Goal: Navigation & Orientation: Find specific page/section

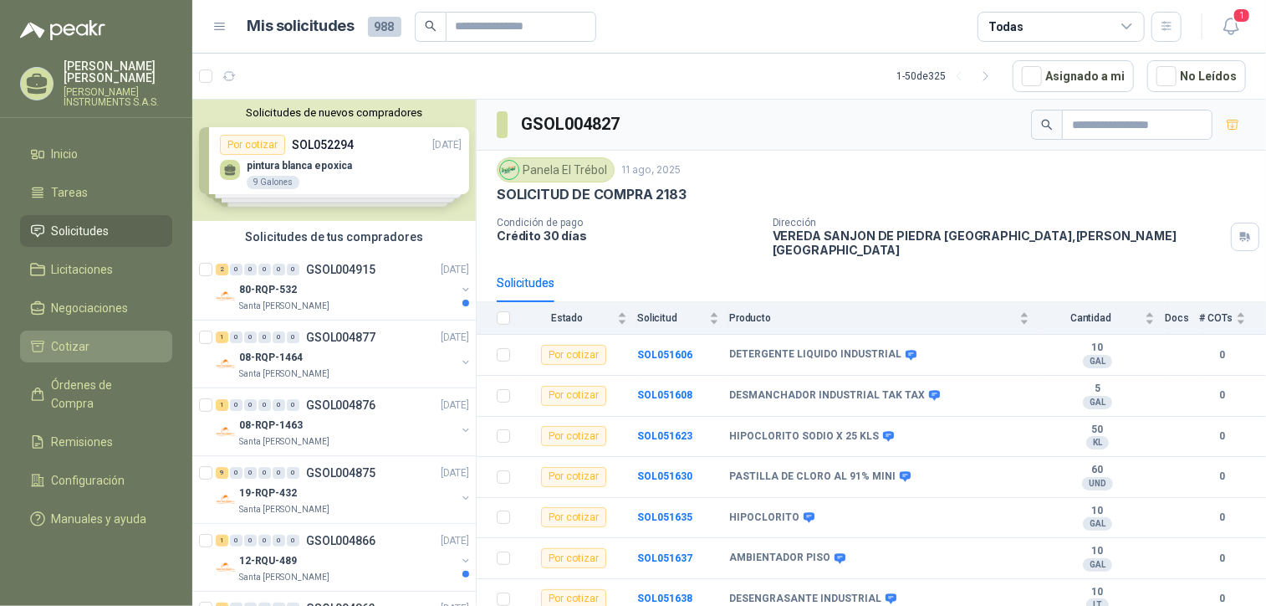
drag, startPoint x: 95, startPoint y: 304, endPoint x: 87, endPoint y: 332, distance: 29.4
click at [94, 304] on span "Negociaciones" at bounding box center [90, 308] width 77 height 18
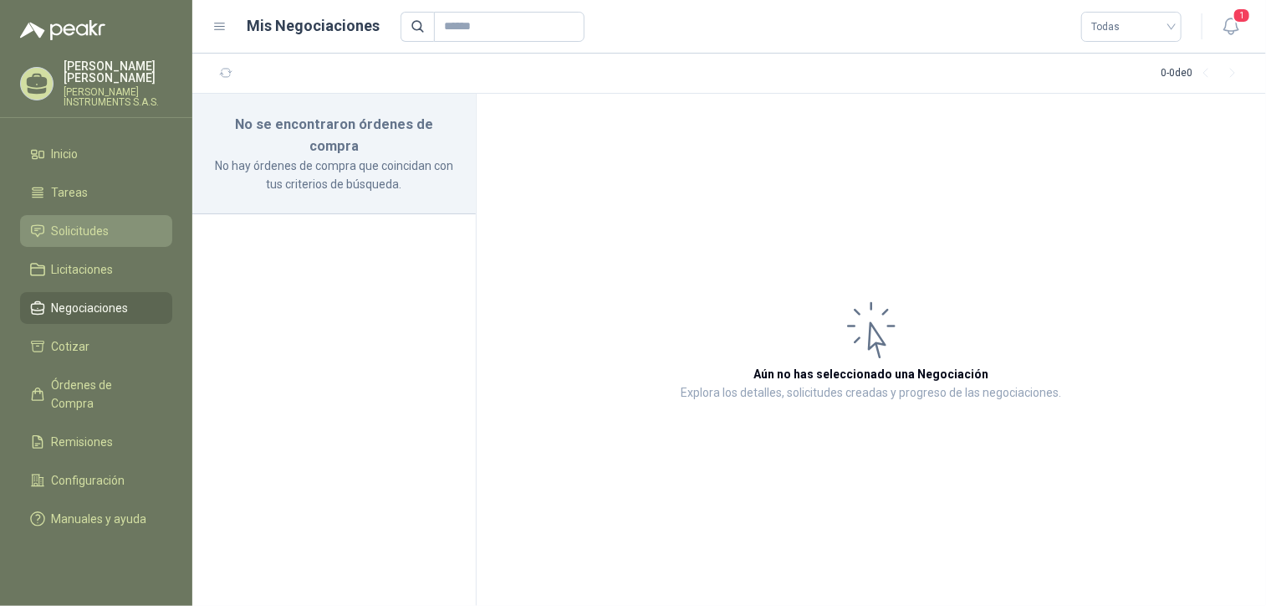
click at [115, 220] on link "Solicitudes" at bounding box center [96, 231] width 152 height 32
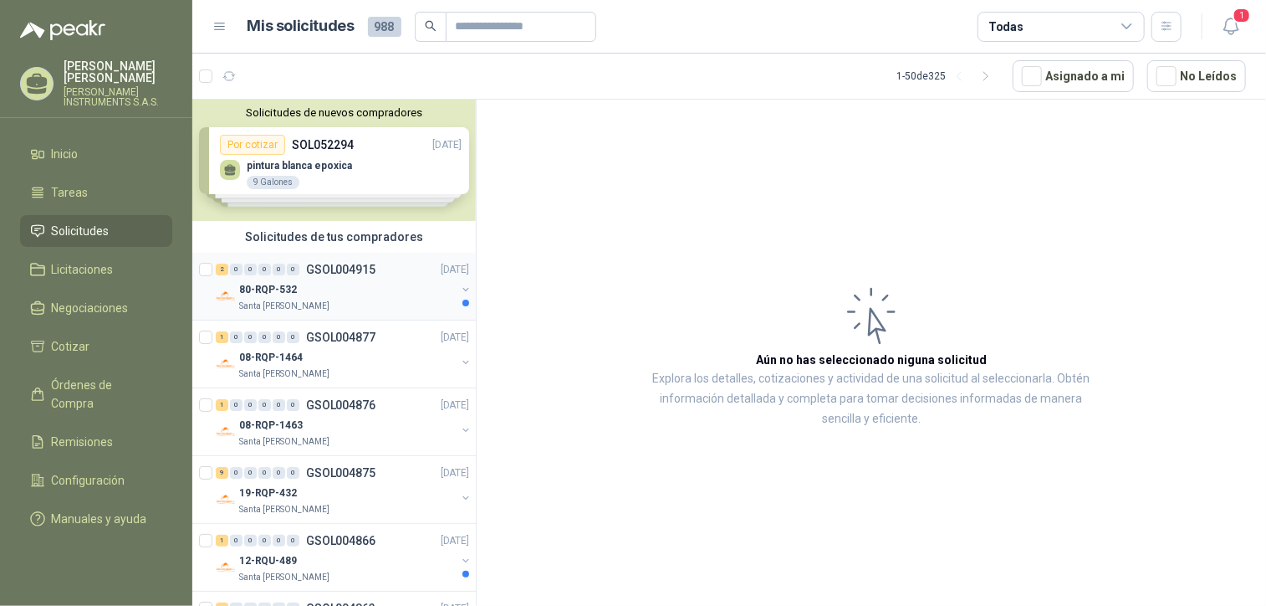
click at [361, 304] on div "Santa [PERSON_NAME]" at bounding box center [347, 305] width 217 height 13
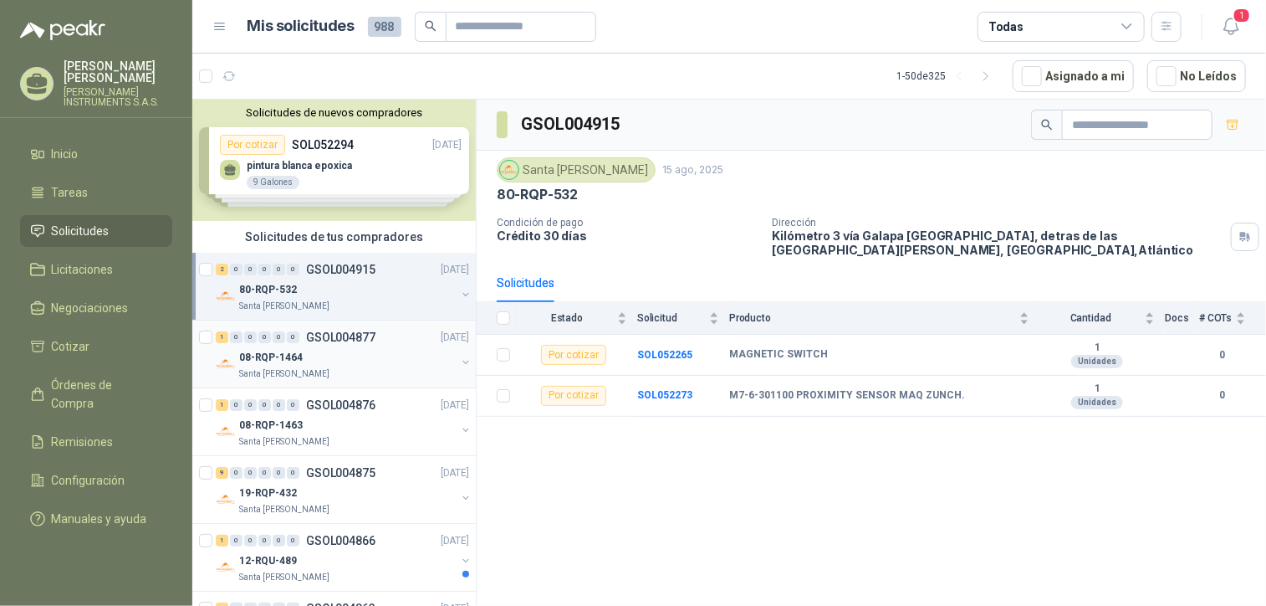
click at [363, 371] on div "Santa [PERSON_NAME]" at bounding box center [347, 373] width 217 height 13
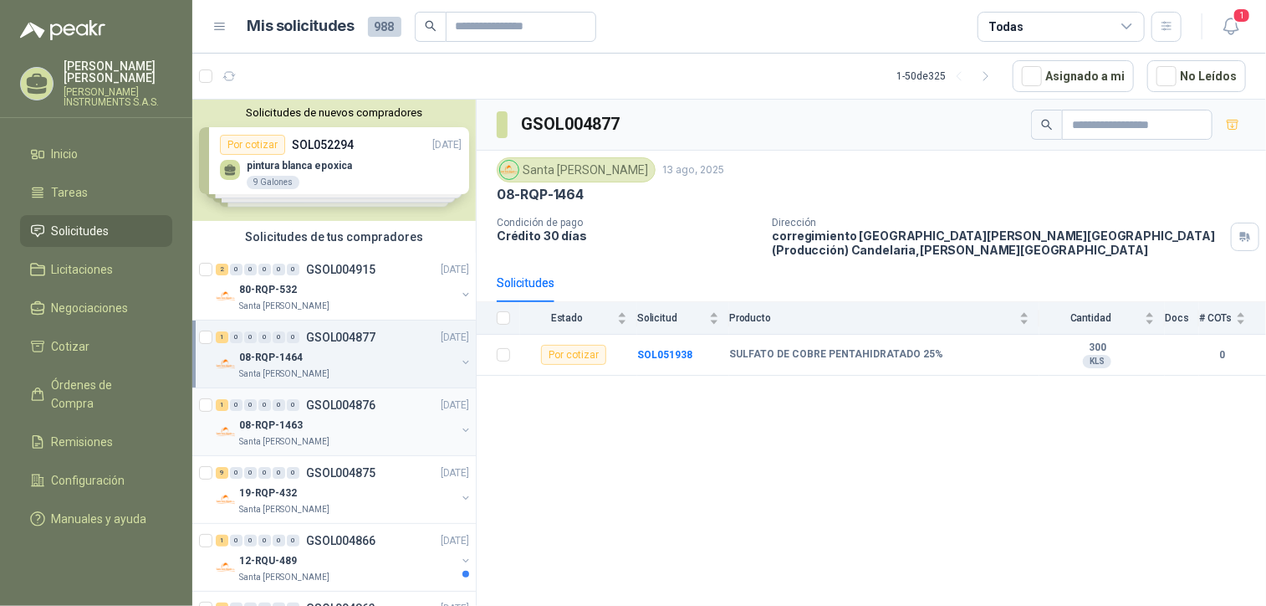
click at [371, 401] on p "GSOL004876" at bounding box center [340, 405] width 69 height 12
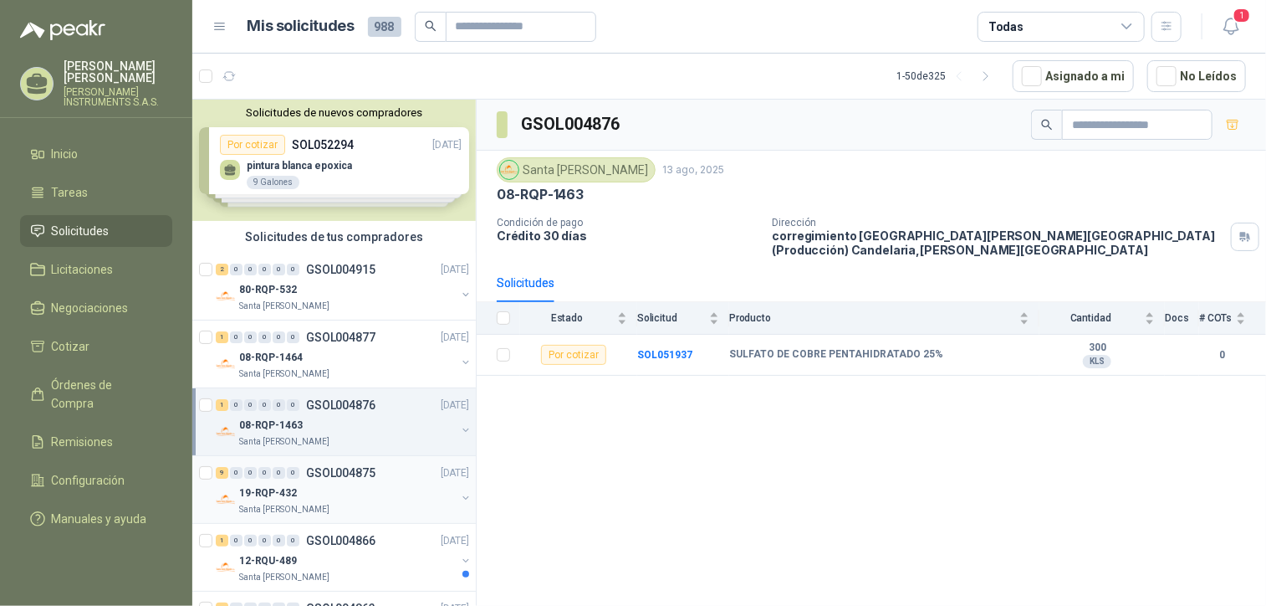
click at [371, 470] on p "GSOL004875" at bounding box center [340, 473] width 69 height 12
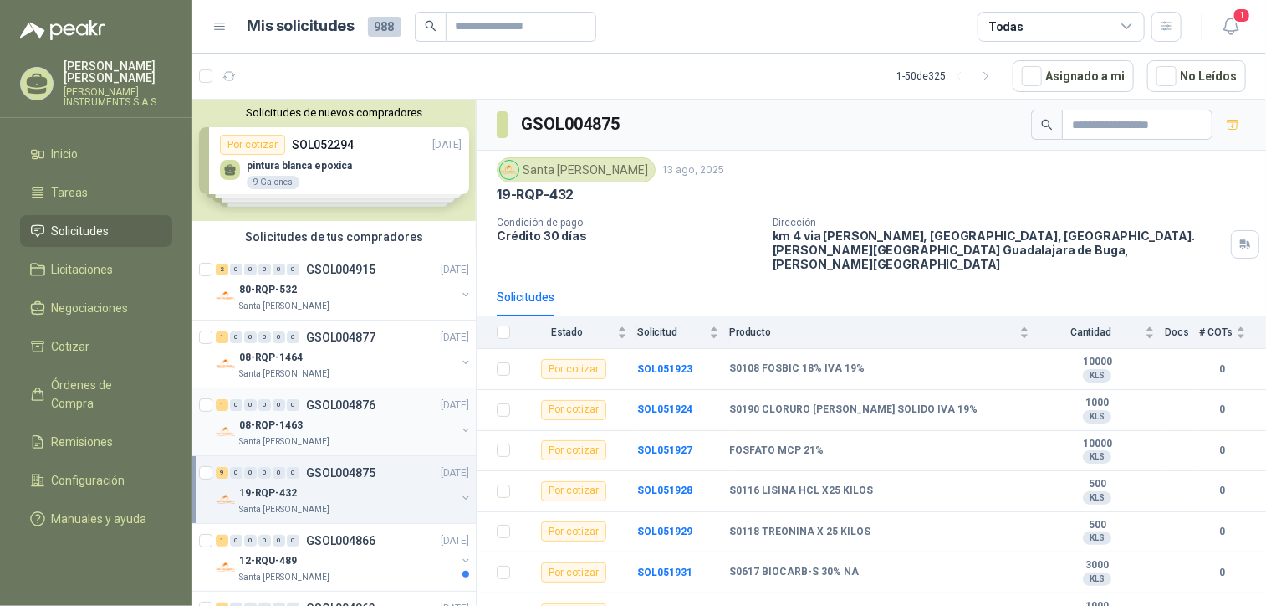
scroll to position [446, 0]
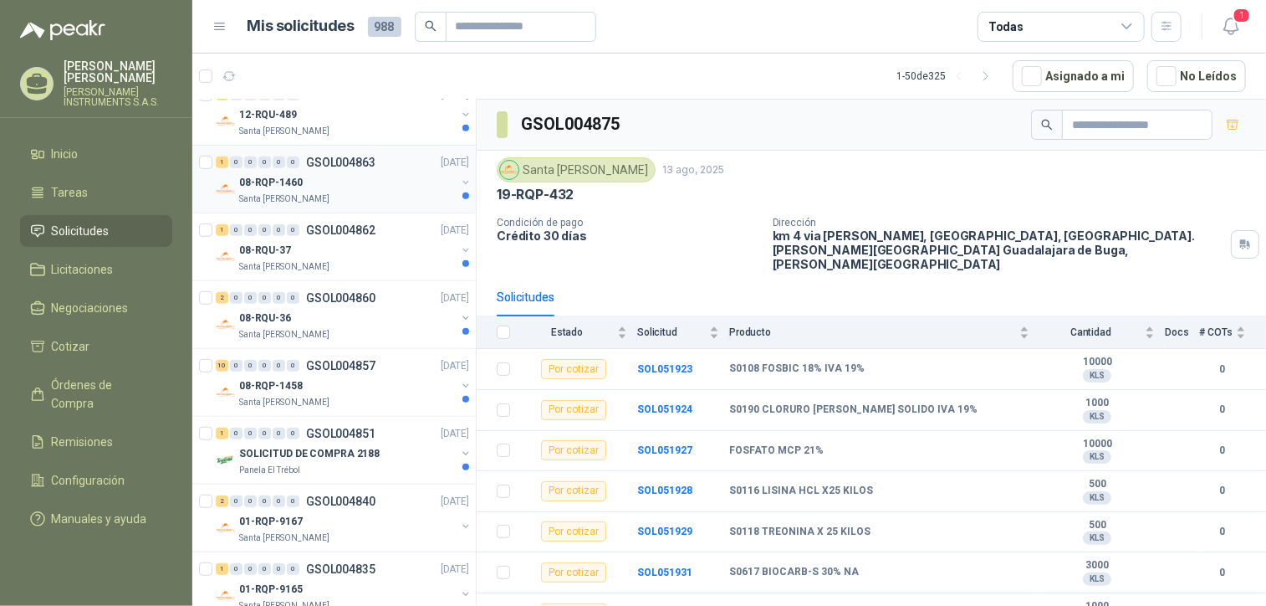
click at [355, 190] on div "08-RQP-1460" at bounding box center [347, 182] width 217 height 20
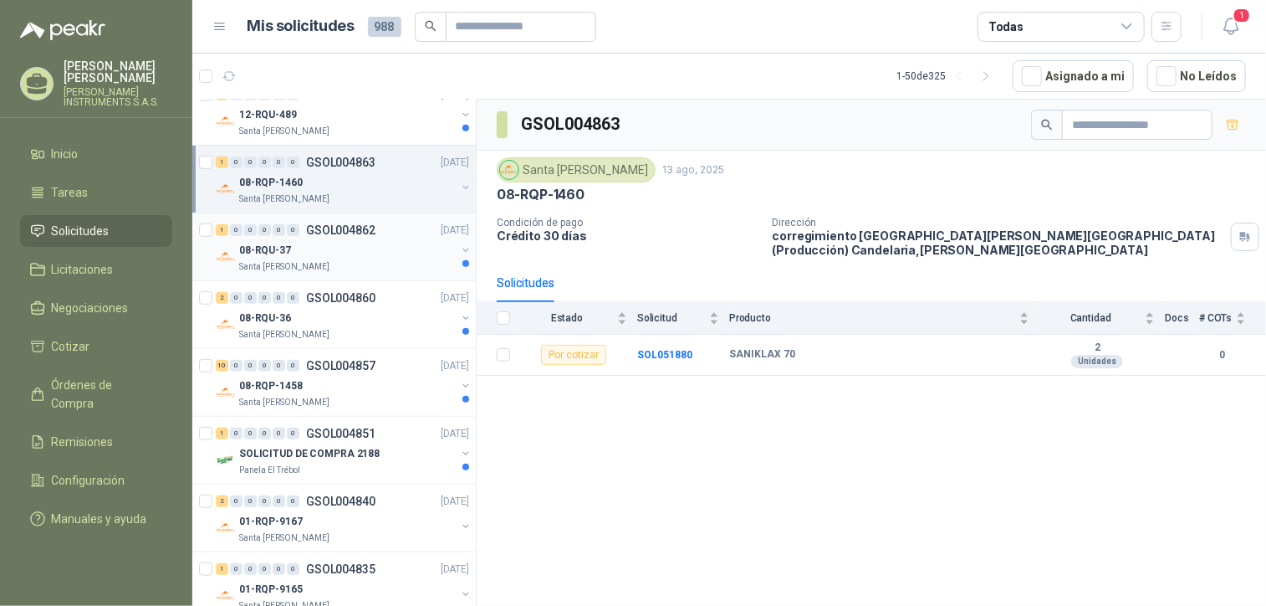
click at [359, 242] on div "08-RQU-37" at bounding box center [347, 250] width 217 height 20
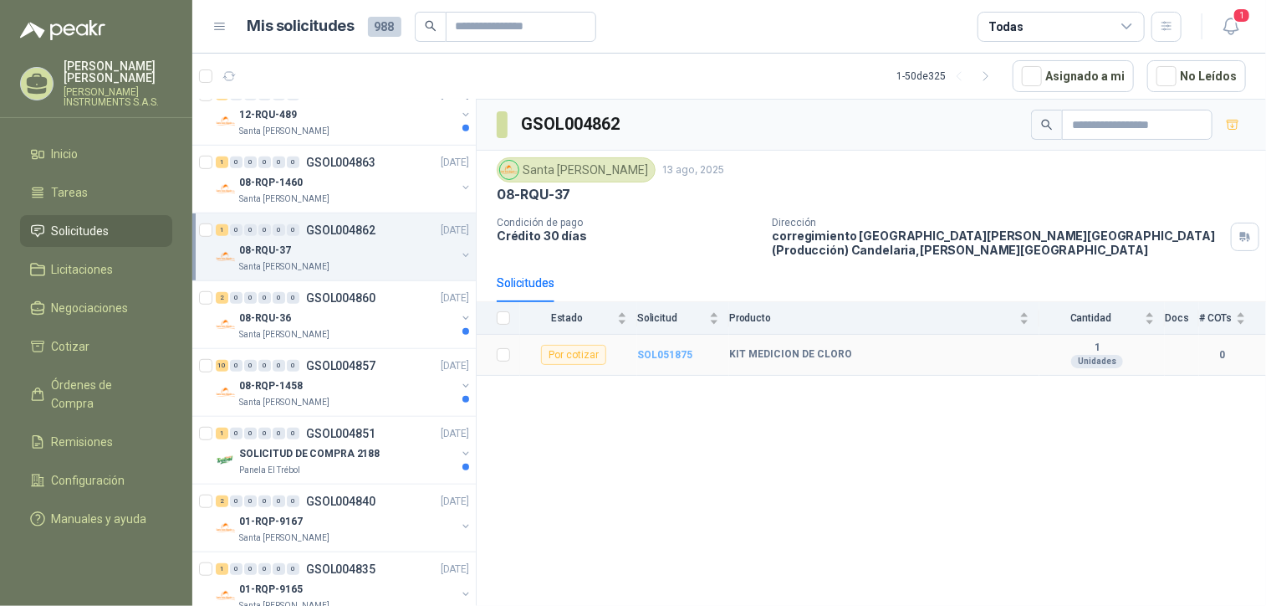
click at [679, 351] on b "SOL051875" at bounding box center [664, 355] width 55 height 12
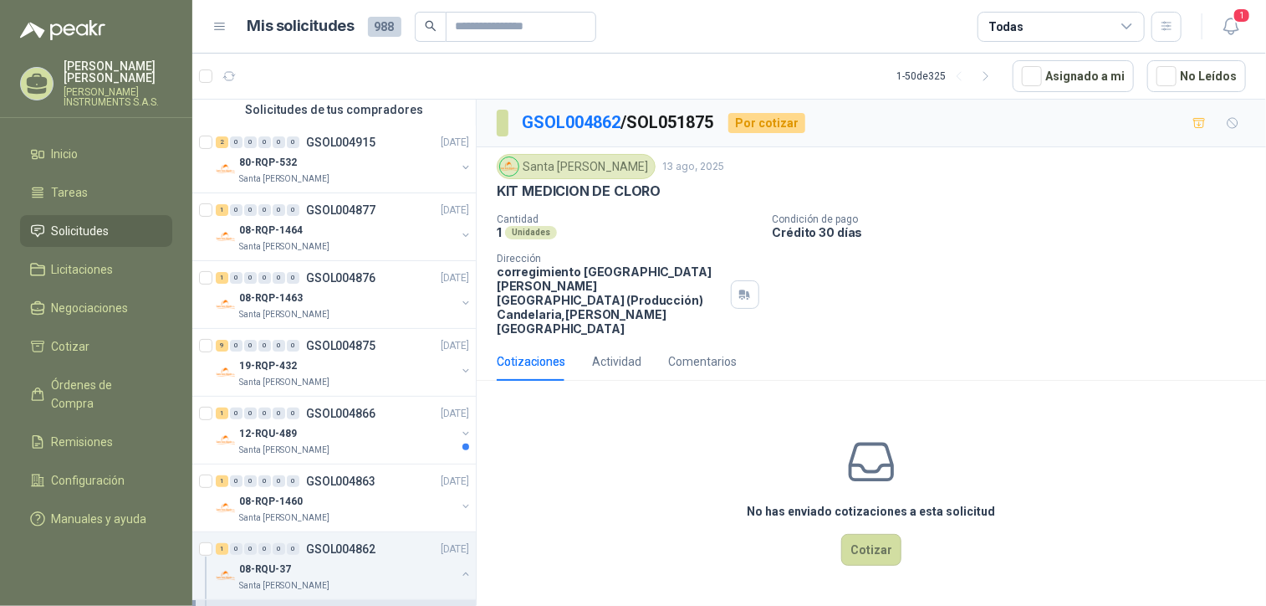
scroll to position [80, 0]
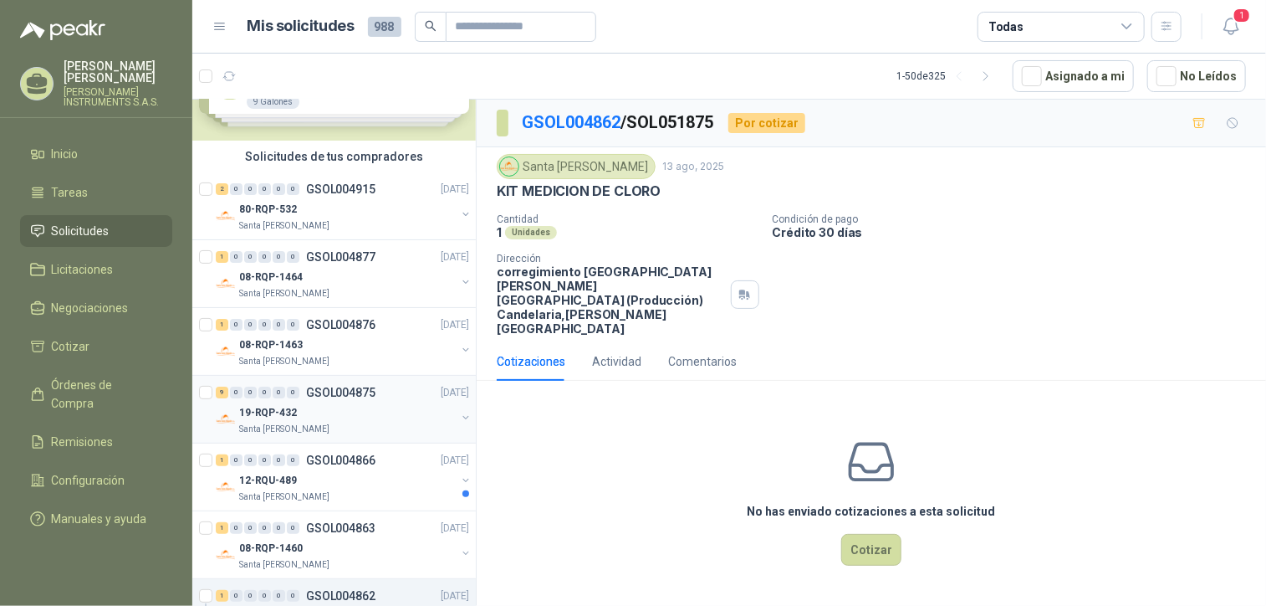
click at [318, 413] on div "19-RQP-432" at bounding box center [347, 412] width 217 height 20
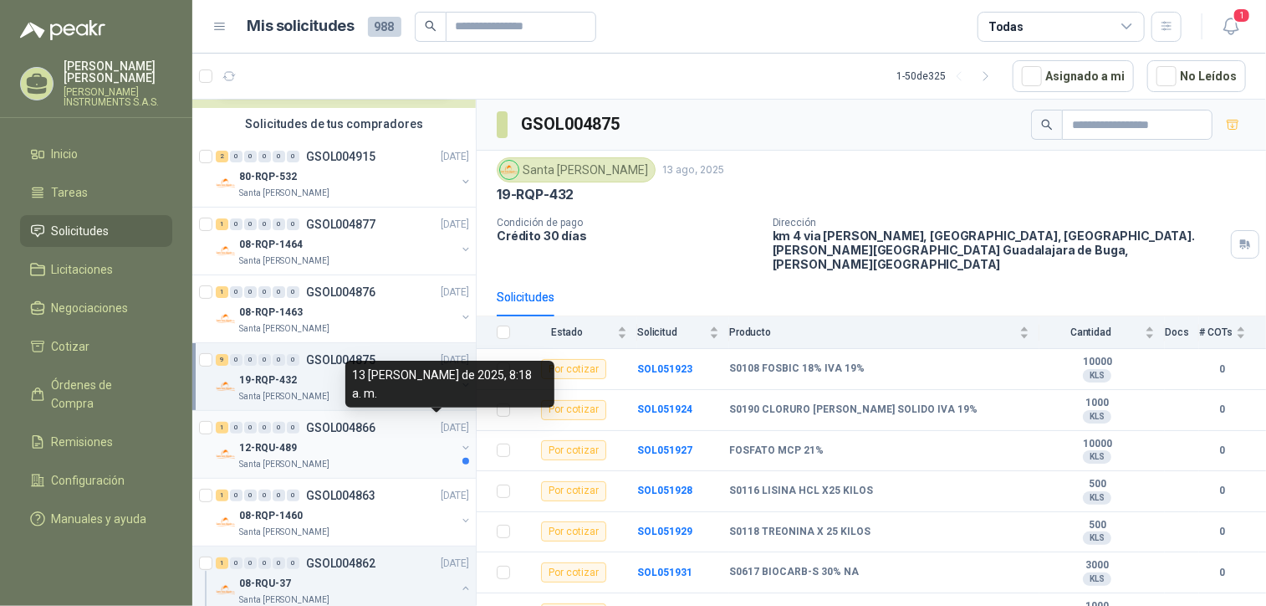
scroll to position [114, 0]
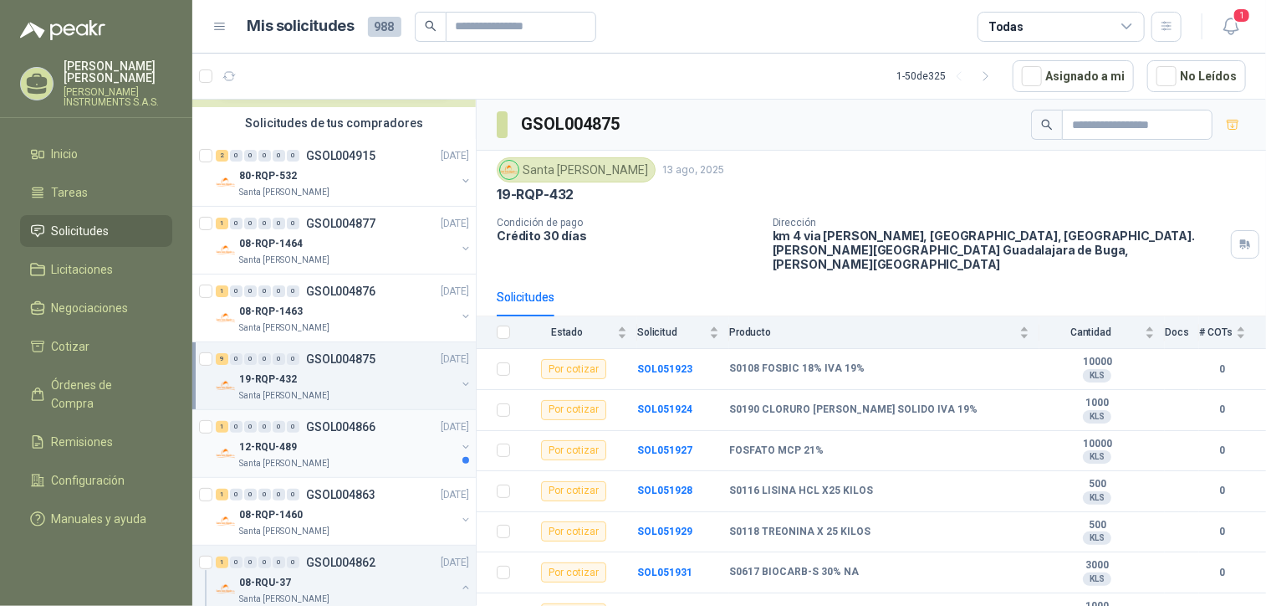
drag, startPoint x: 345, startPoint y: 434, endPoint x: 330, endPoint y: 442, distance: 16.8
click at [345, 434] on div "1 0 0 0 0 0 GSOL004866 [DATE]" at bounding box center [344, 427] width 257 height 20
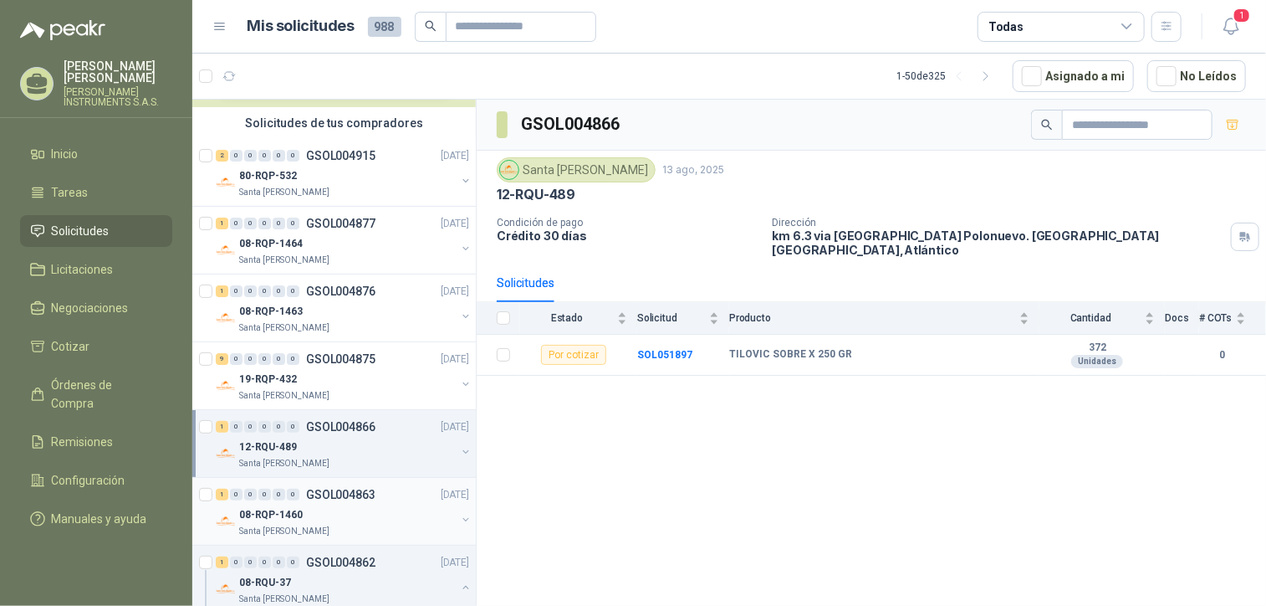
click at [378, 504] on div "08-RQP-1460" at bounding box center [347, 514] width 217 height 20
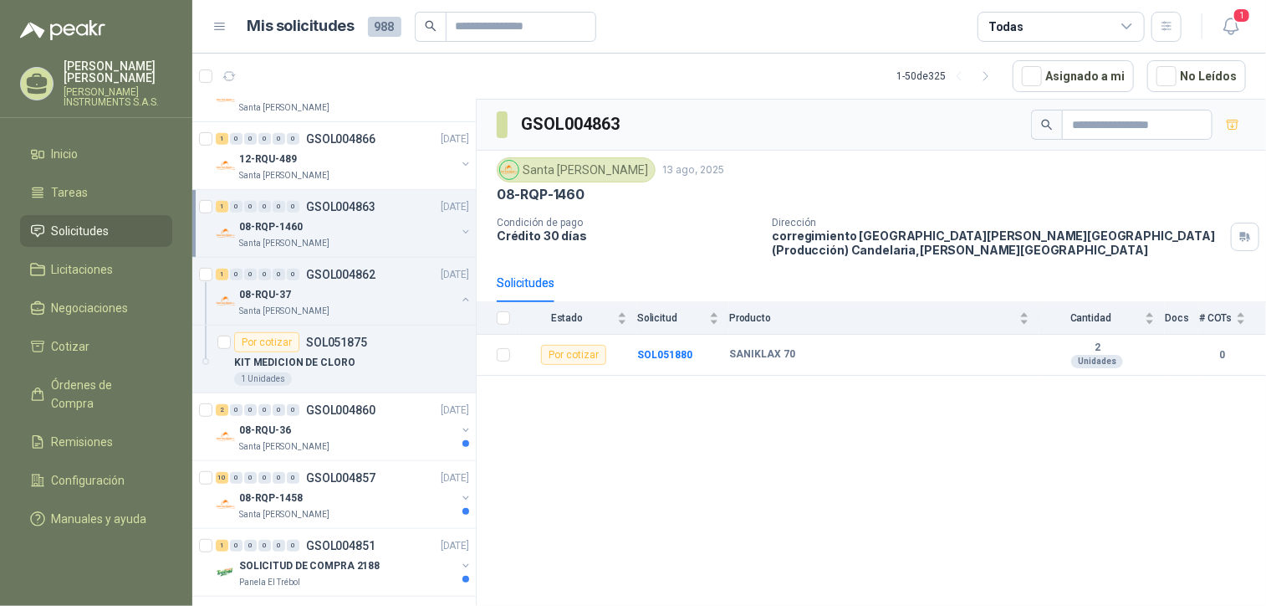
scroll to position [407, 0]
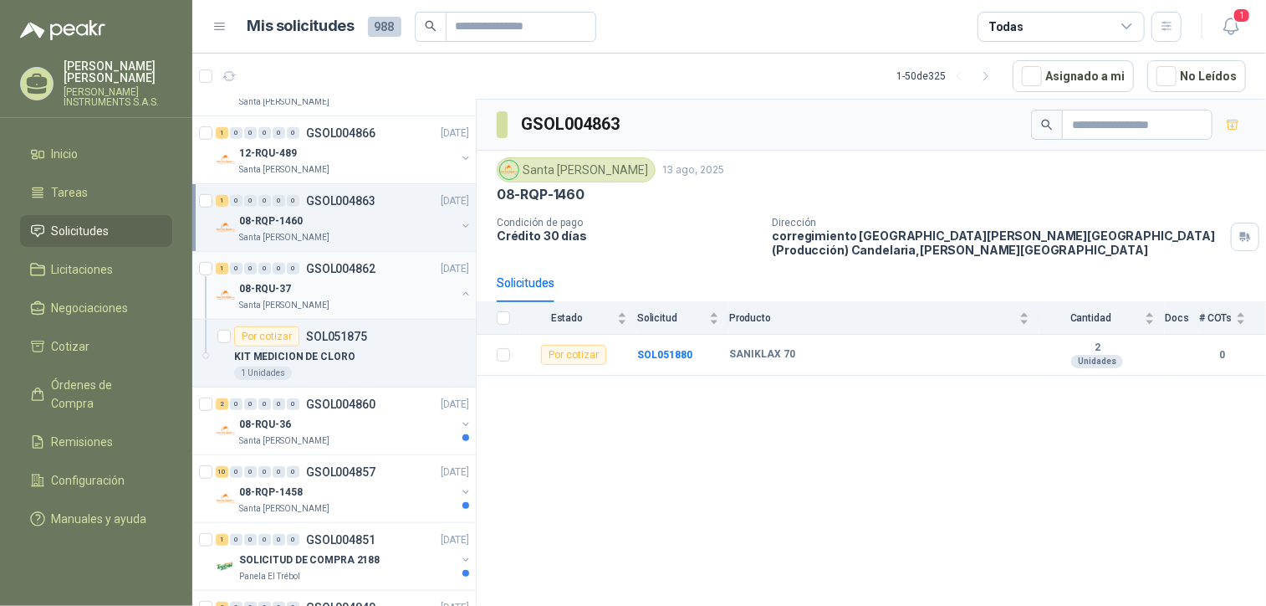
click at [353, 299] on div "Santa [PERSON_NAME]" at bounding box center [347, 305] width 217 height 13
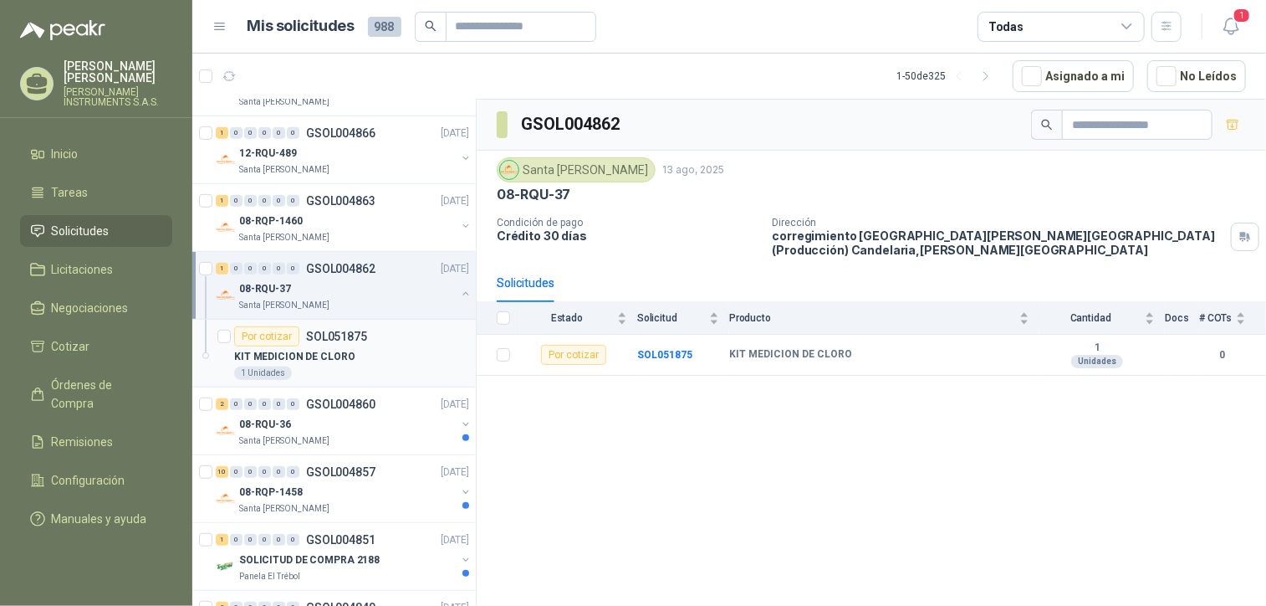
click at [368, 354] on div "KIT MEDICION DE CLORO" at bounding box center [351, 356] width 235 height 20
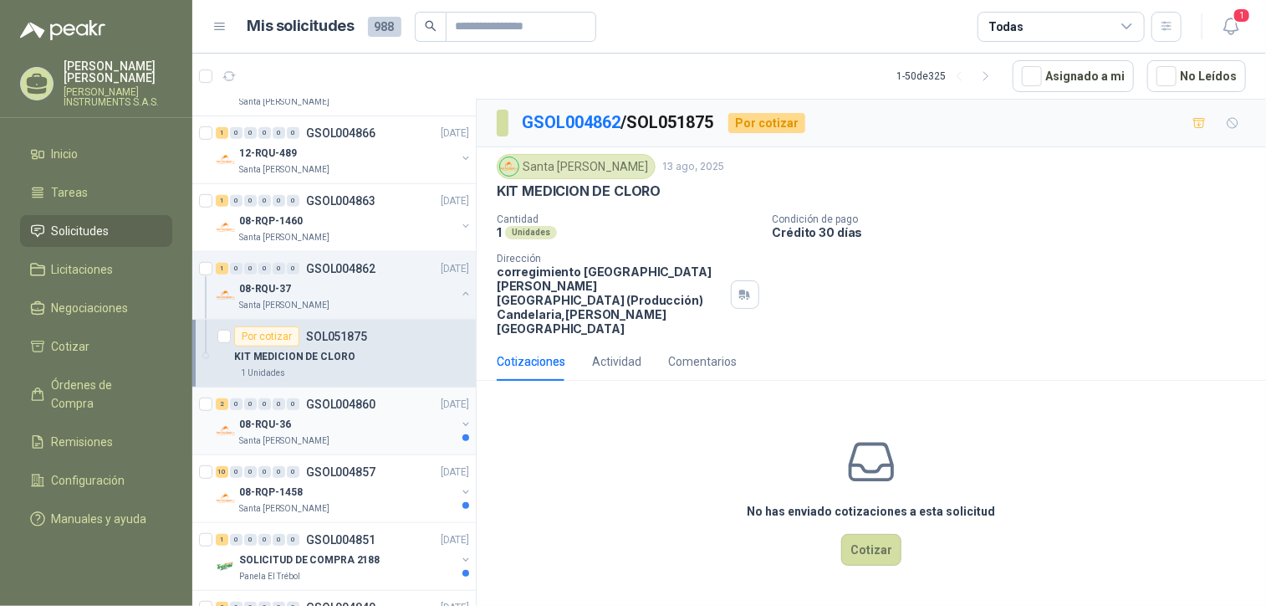
click at [343, 426] on div "08-RQU-36" at bounding box center [347, 424] width 217 height 20
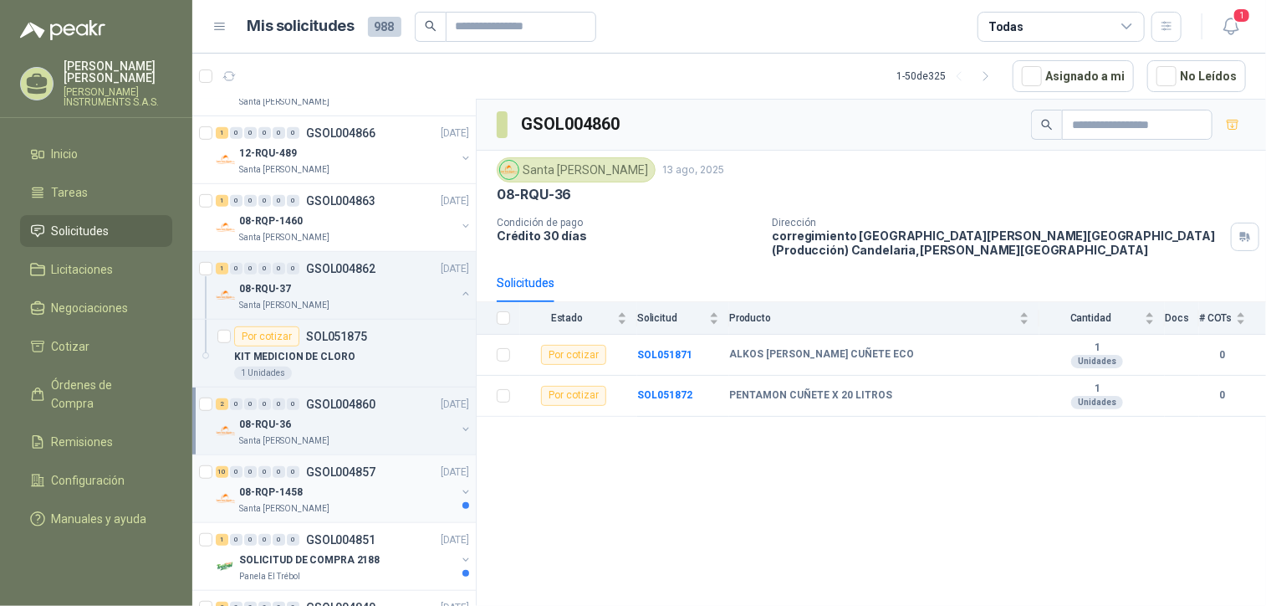
click at [371, 466] on p "GSOL004857" at bounding box center [340, 472] width 69 height 12
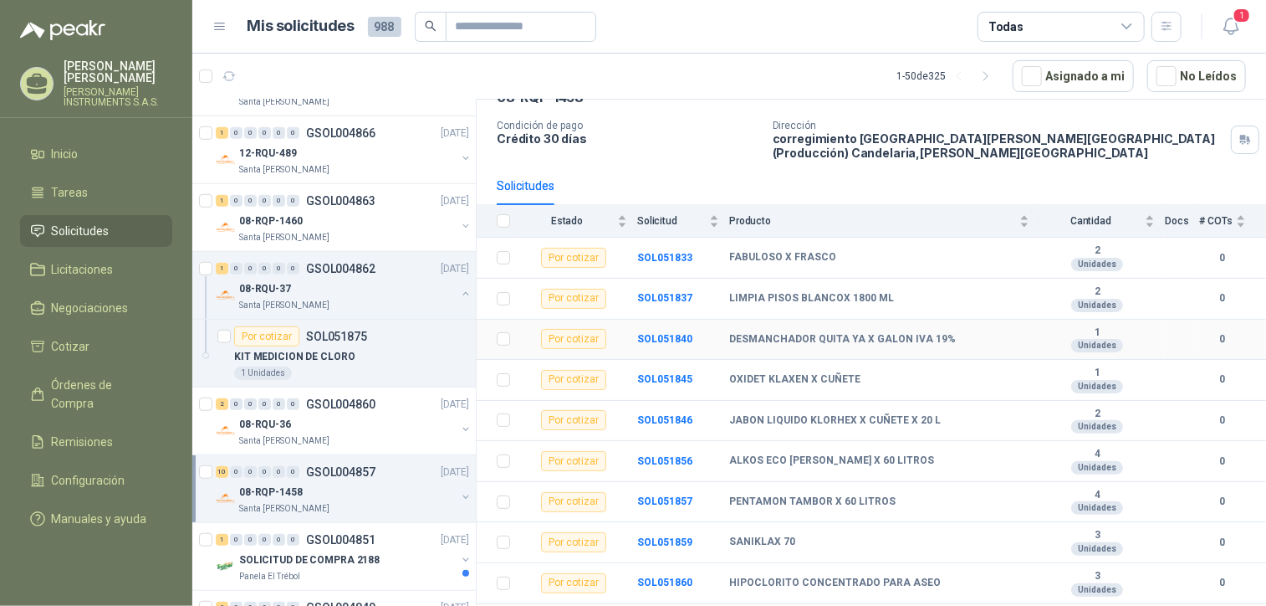
scroll to position [129, 0]
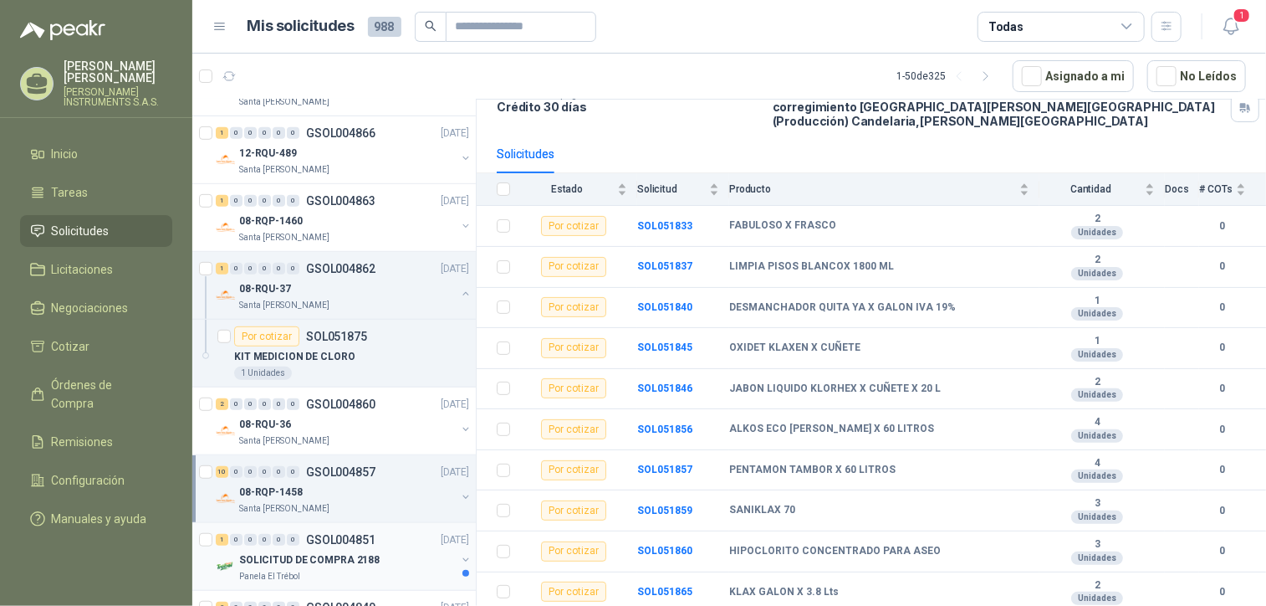
click at [356, 540] on p "GSOL004851" at bounding box center [340, 540] width 69 height 12
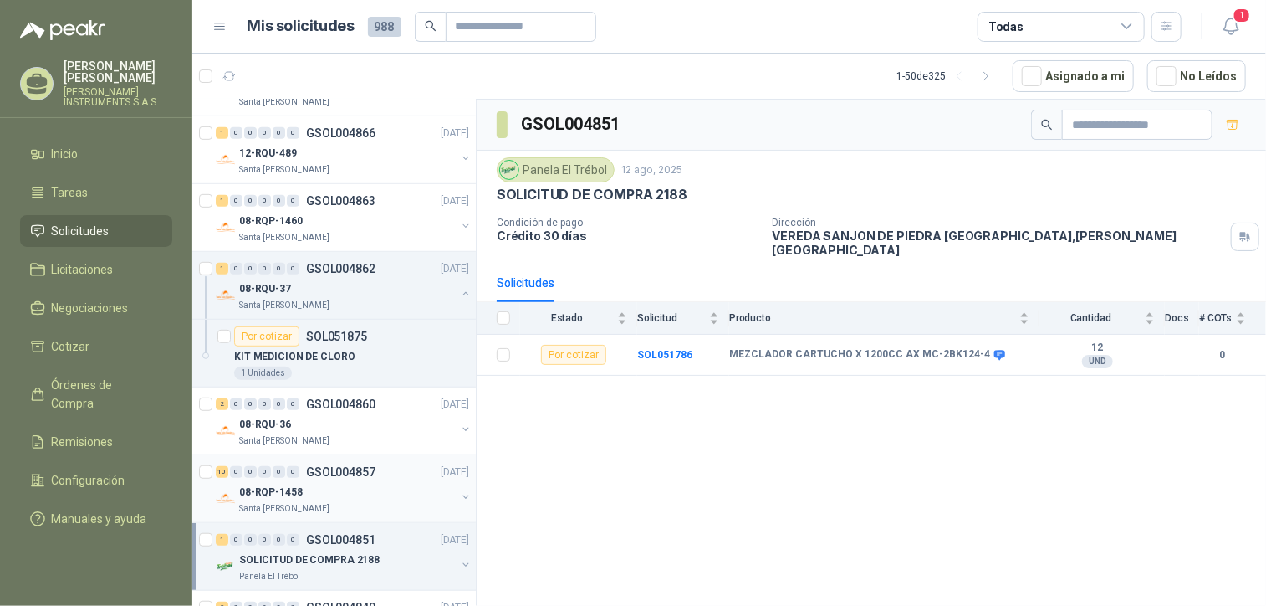
click at [376, 491] on div "08-RQP-1458" at bounding box center [347, 492] width 217 height 20
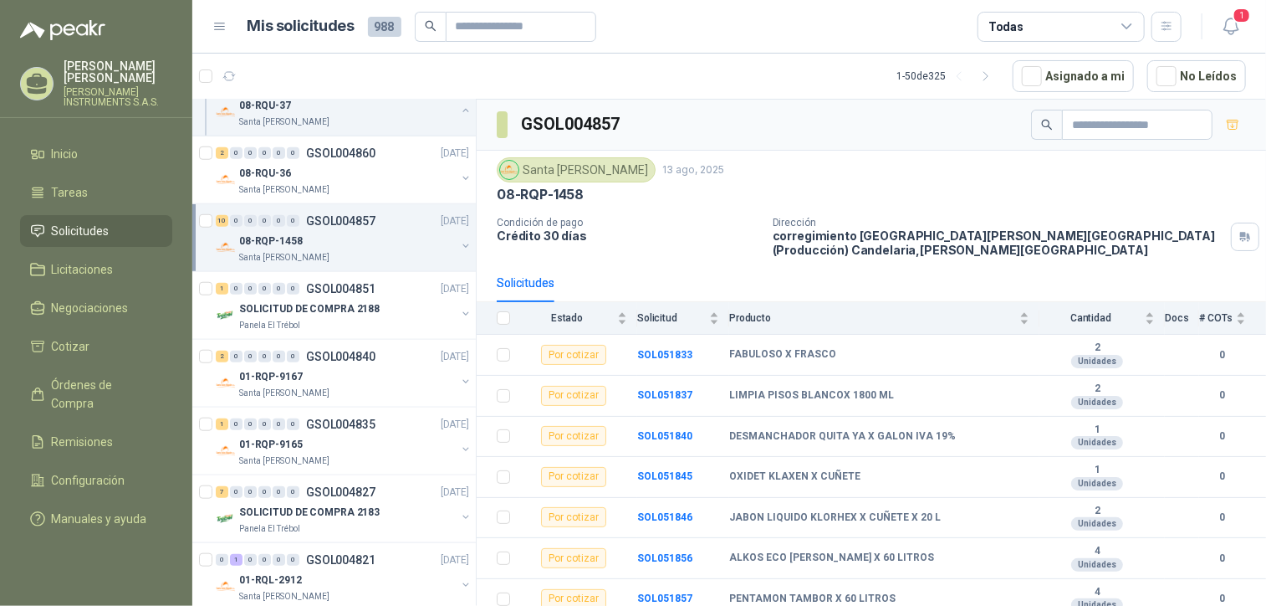
scroll to position [810, 0]
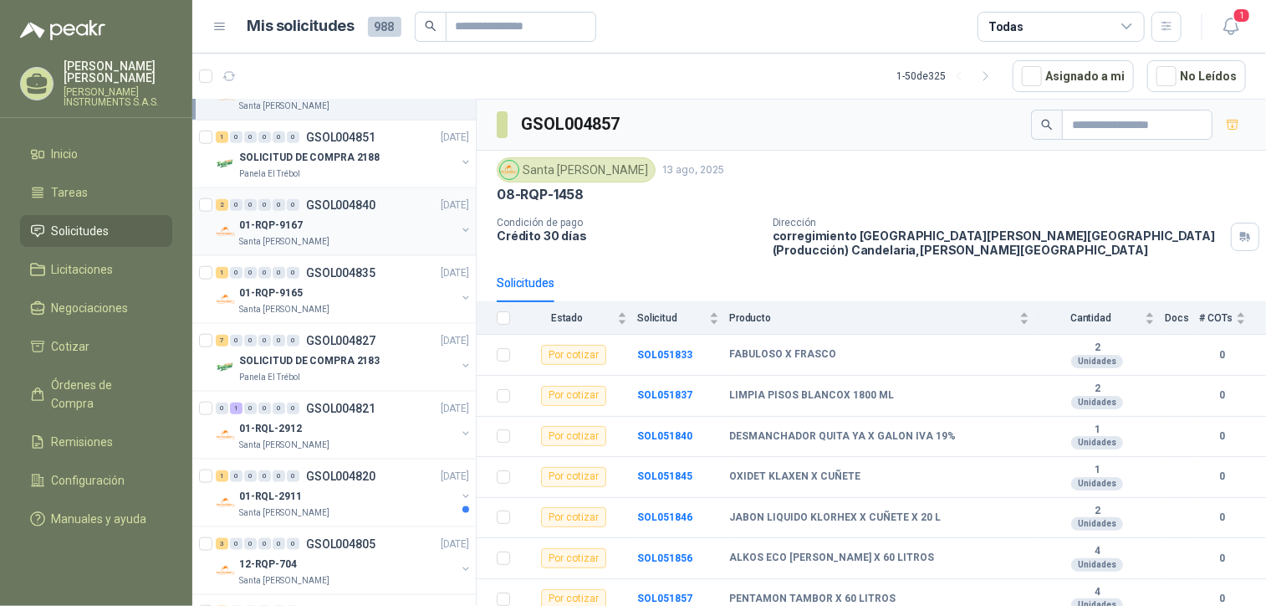
click at [358, 236] on div "Santa [PERSON_NAME]" at bounding box center [347, 241] width 217 height 13
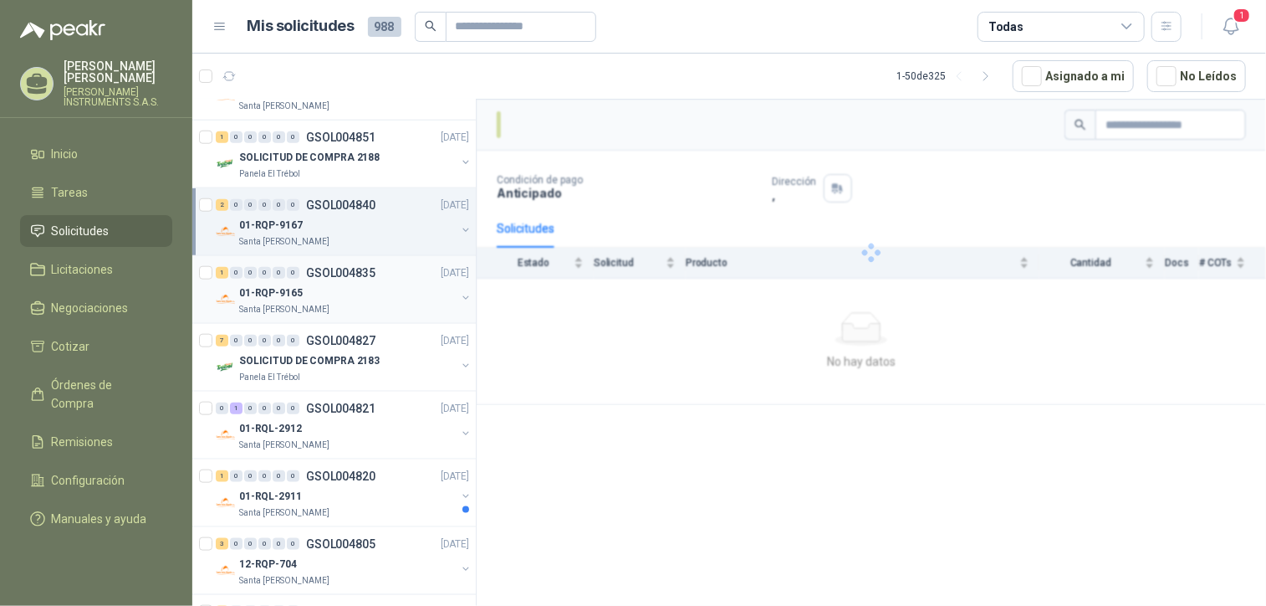
click at [339, 283] on div "01-RQP-9165" at bounding box center [347, 293] width 217 height 20
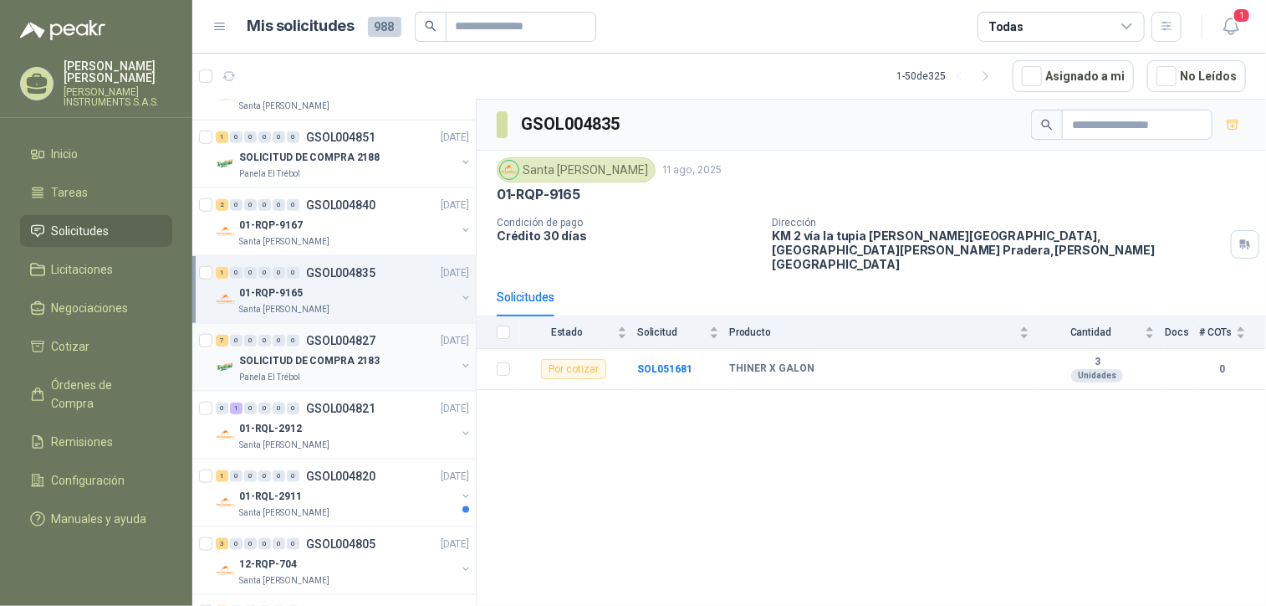
click at [340, 364] on p "SOLICITUD DE COMPRA 2183" at bounding box center [309, 361] width 141 height 16
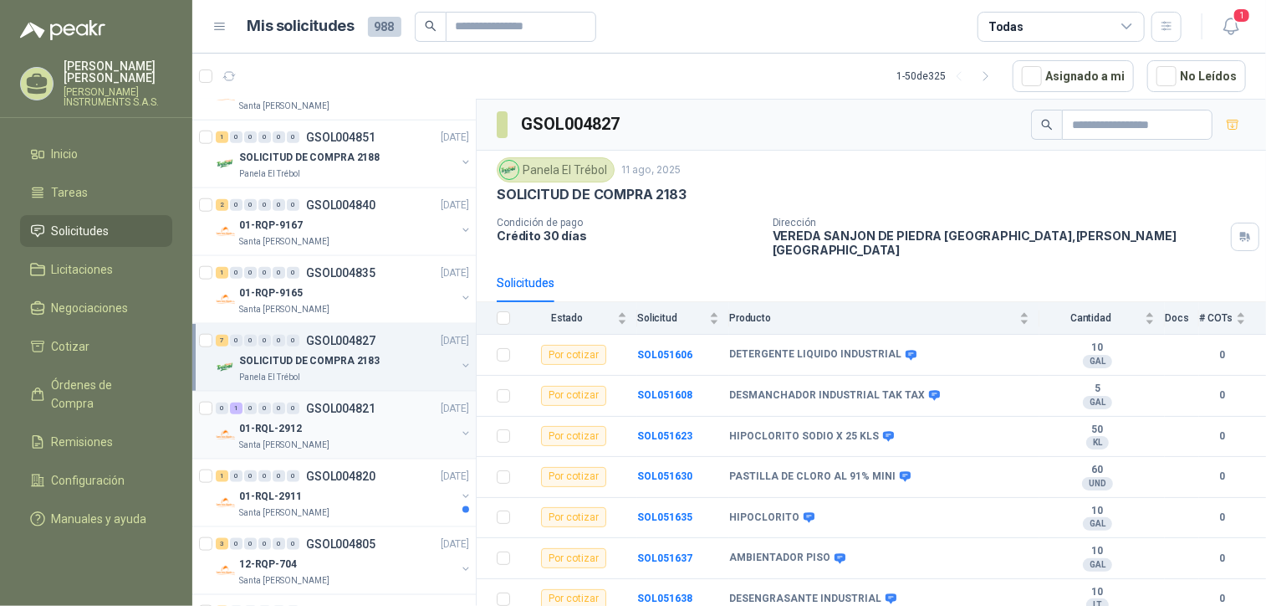
click at [310, 402] on p "GSOL004821" at bounding box center [340, 408] width 69 height 12
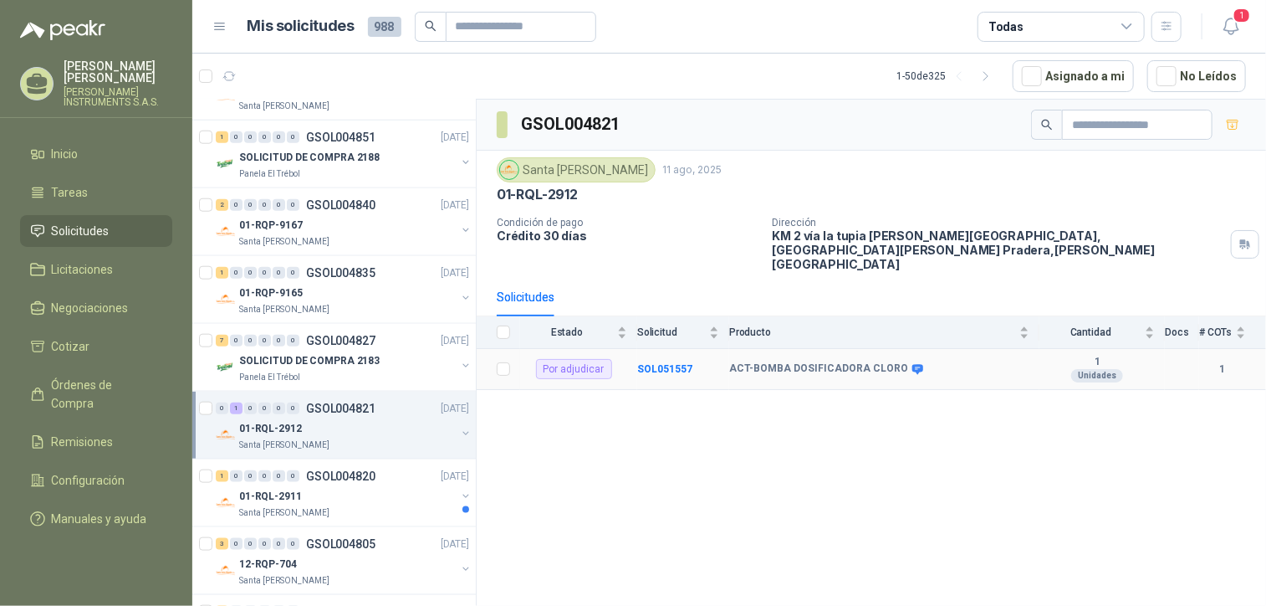
click at [560, 359] on div "Por adjudicar" at bounding box center [574, 369] width 76 height 20
click at [671, 363] on b "SOL051557" at bounding box center [664, 369] width 55 height 12
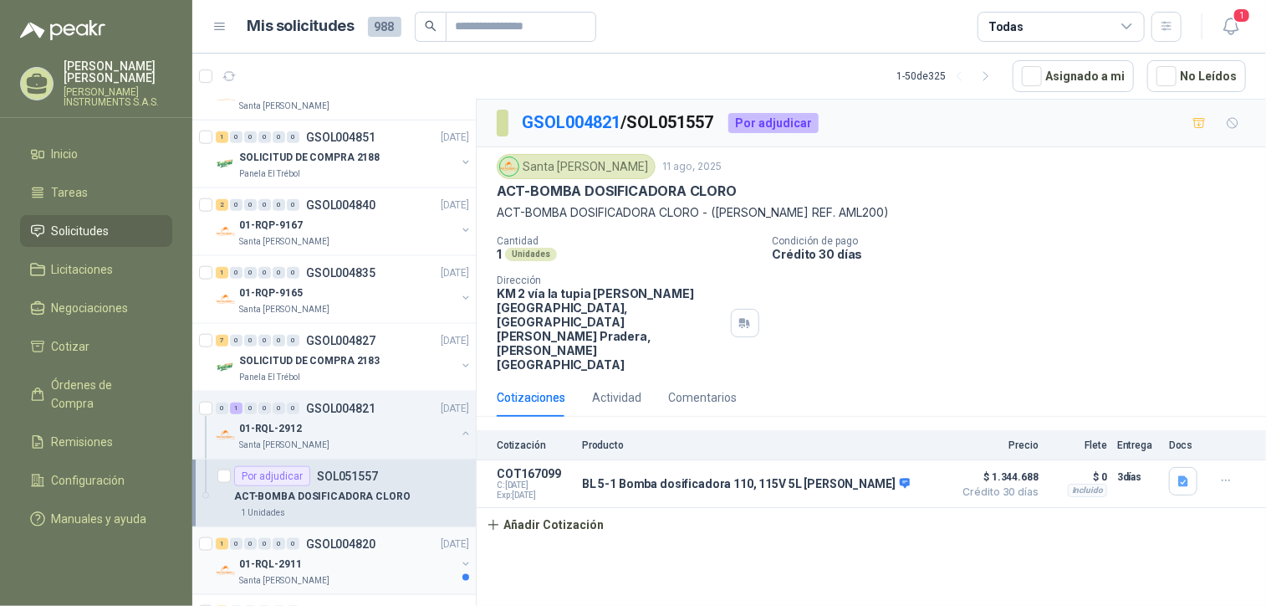
click at [306, 538] on p "GSOL004820" at bounding box center [340, 544] width 69 height 12
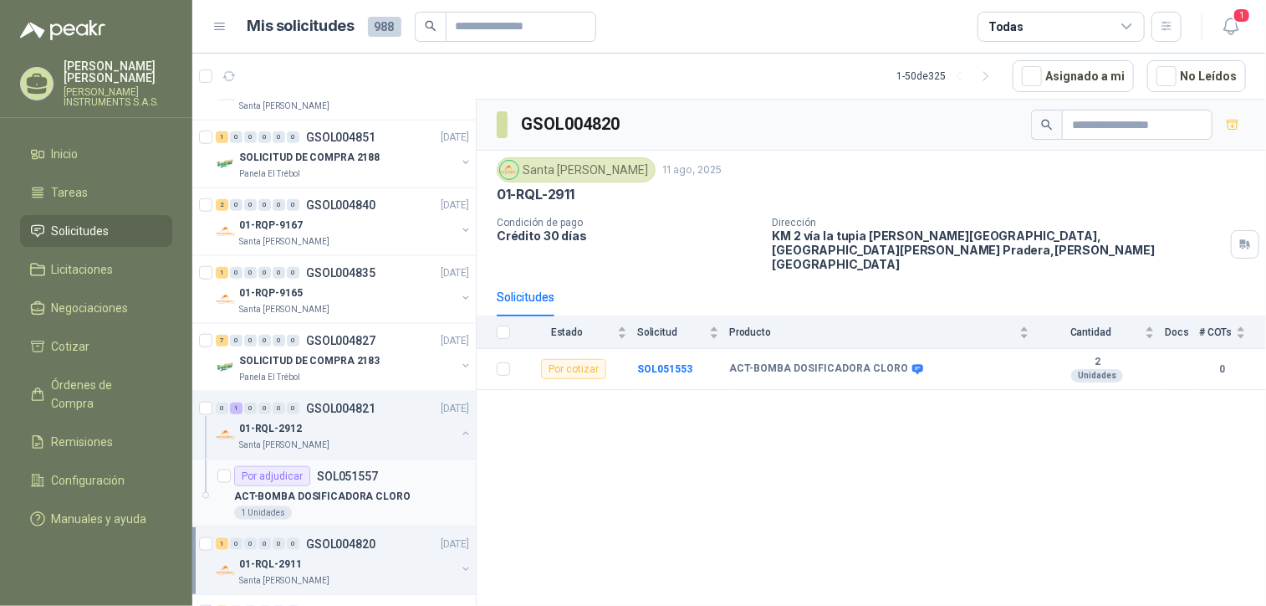
click at [355, 495] on p "ACT-BOMBA DOSIFICADORA CLORO" at bounding box center [322, 496] width 176 height 16
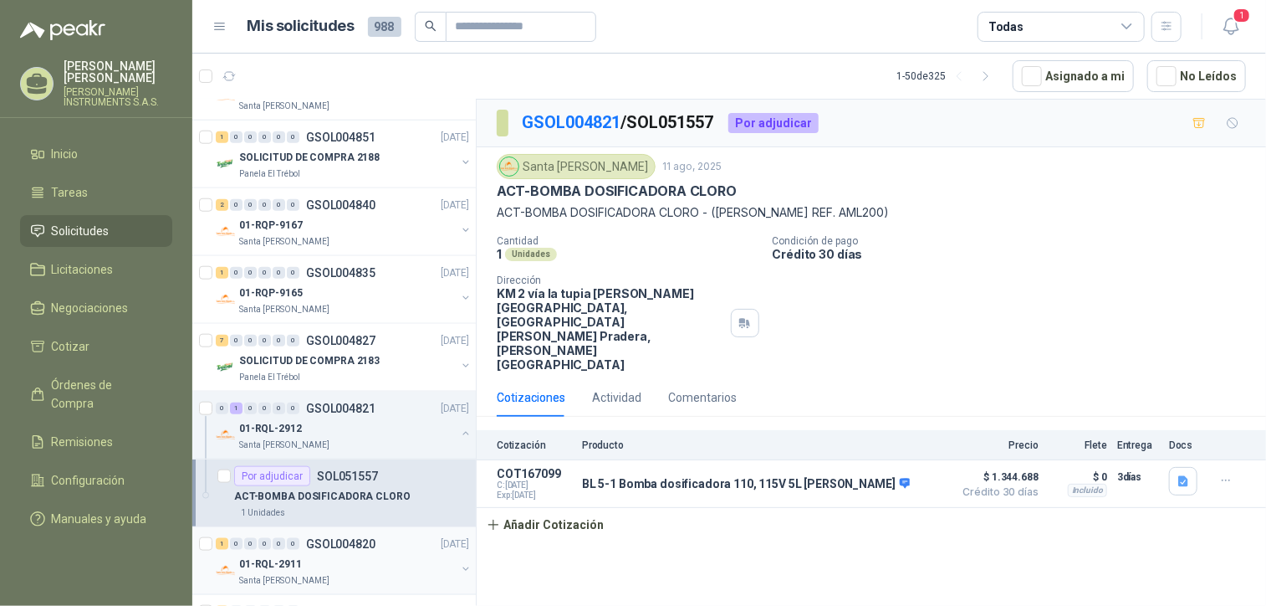
click at [368, 538] on p "GSOL004820" at bounding box center [340, 544] width 69 height 12
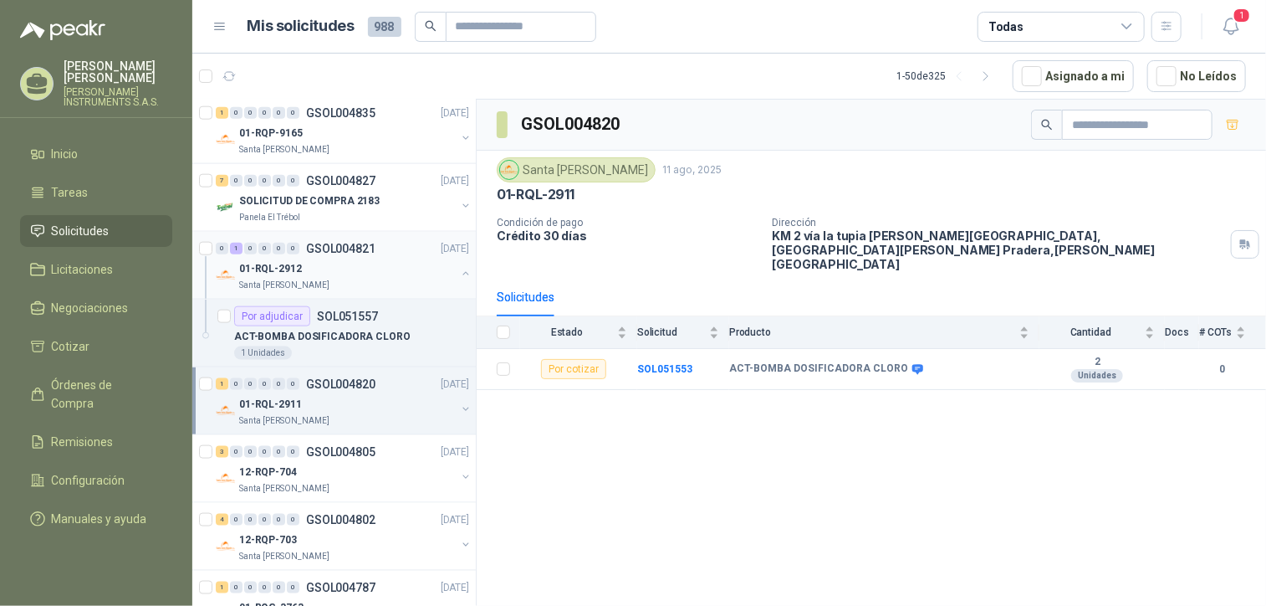
scroll to position [984, 0]
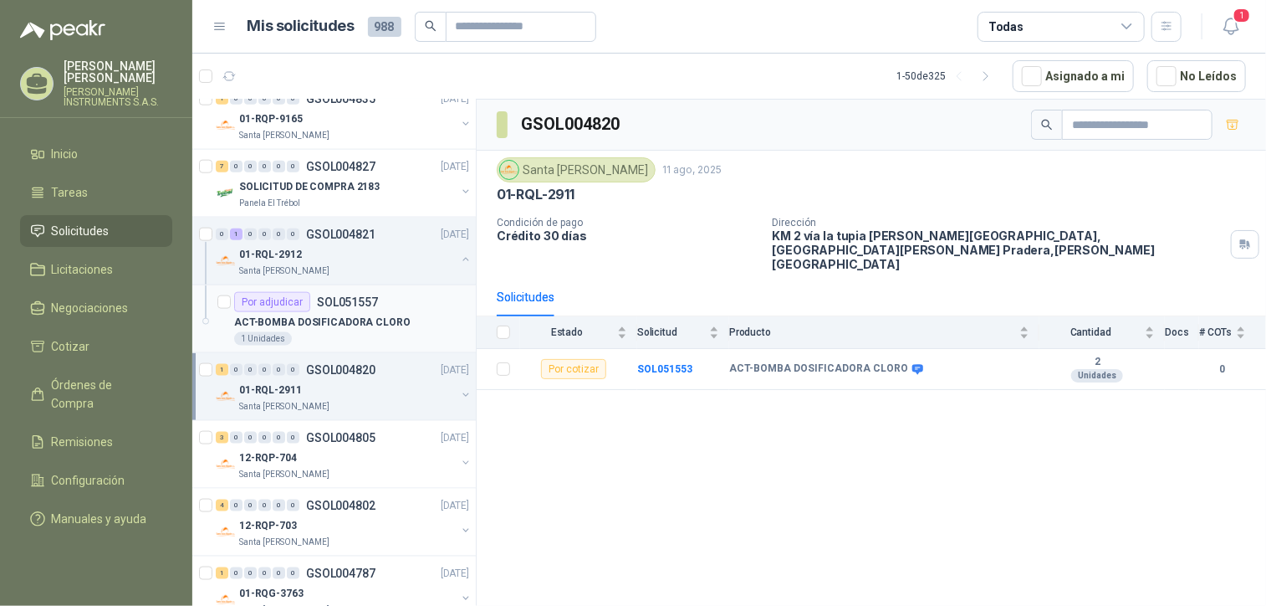
click at [351, 314] on p "ACT-BOMBA DOSIFICADORA CLORO" at bounding box center [322, 322] width 176 height 16
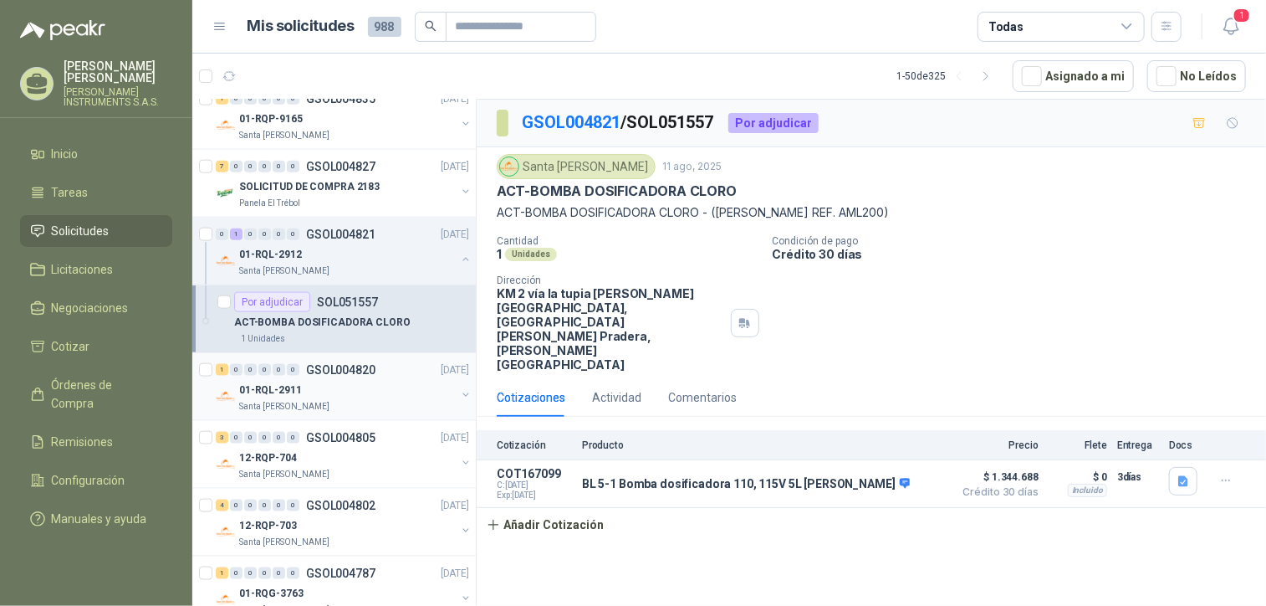
click at [373, 371] on p "GSOL004820" at bounding box center [340, 370] width 69 height 12
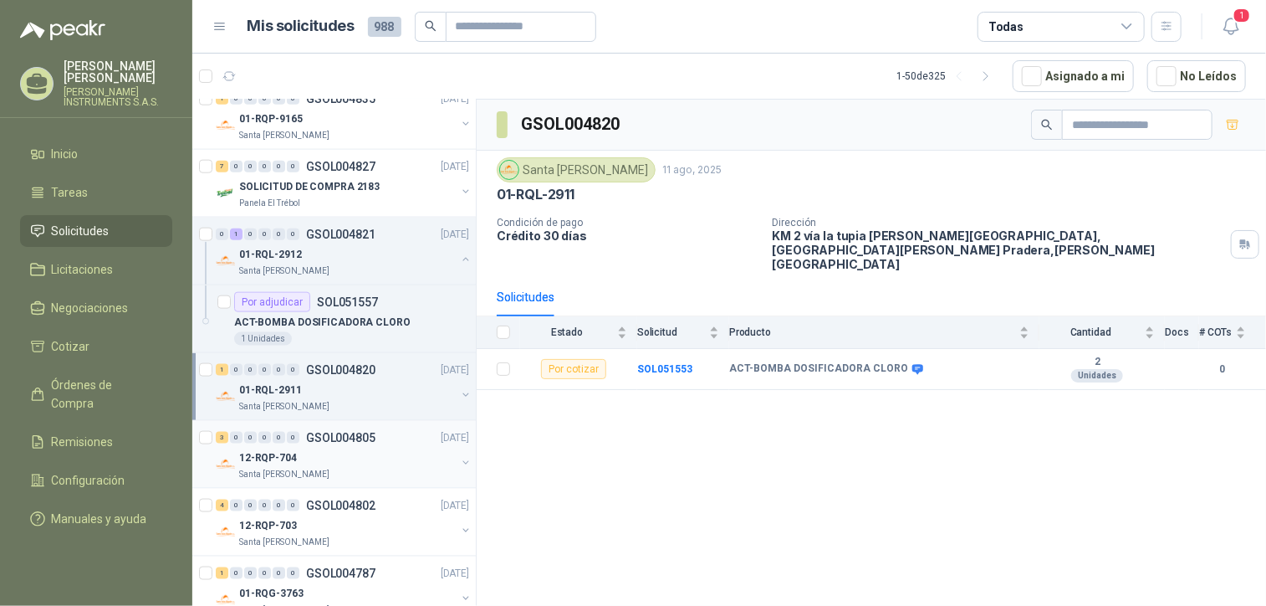
click at [334, 447] on div "12-RQP-704" at bounding box center [347, 457] width 217 height 20
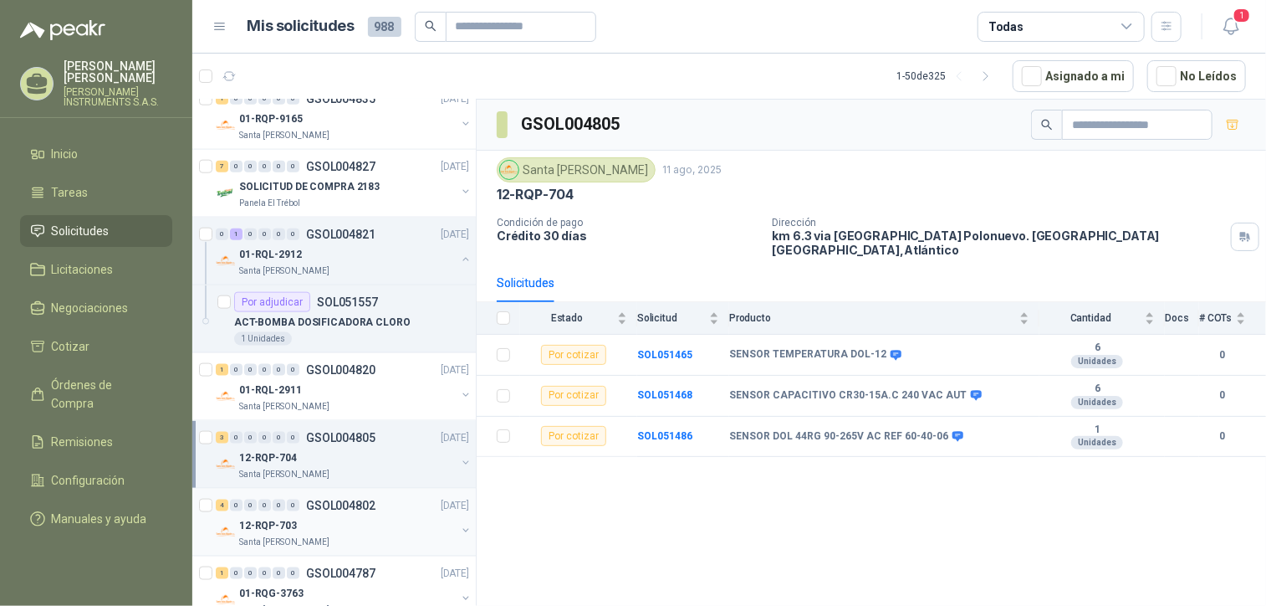
click at [341, 499] on p "GSOL004802" at bounding box center [340, 505] width 69 height 12
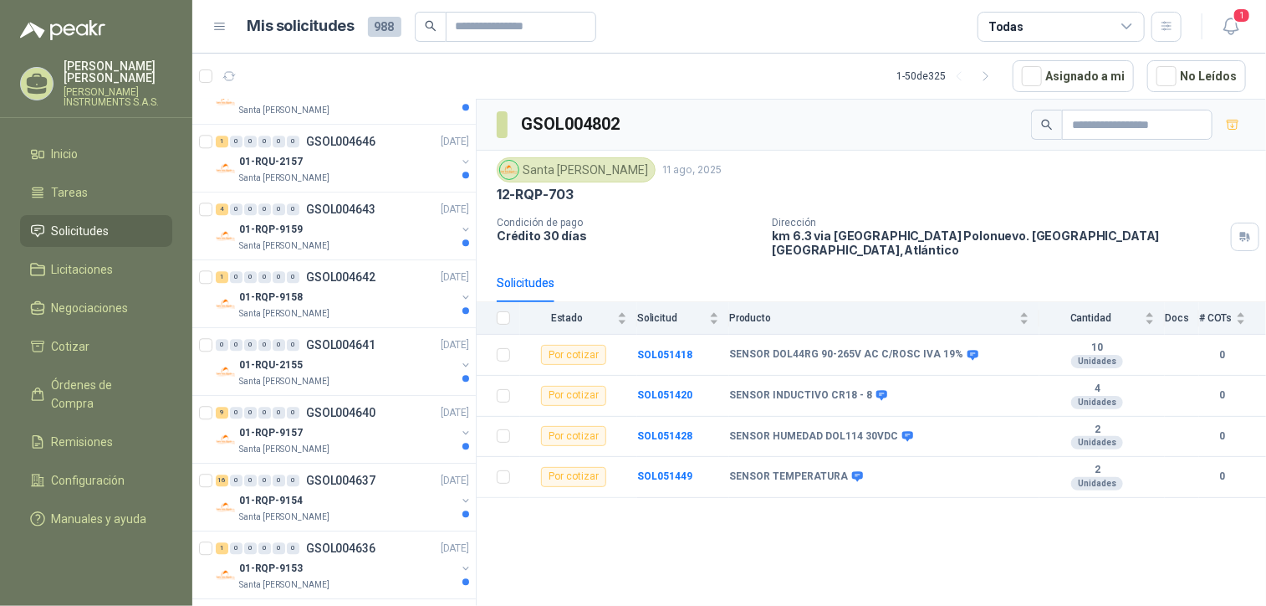
scroll to position [2769, 0]
click at [361, 153] on div "80-RQP-529" at bounding box center [347, 163] width 217 height 20
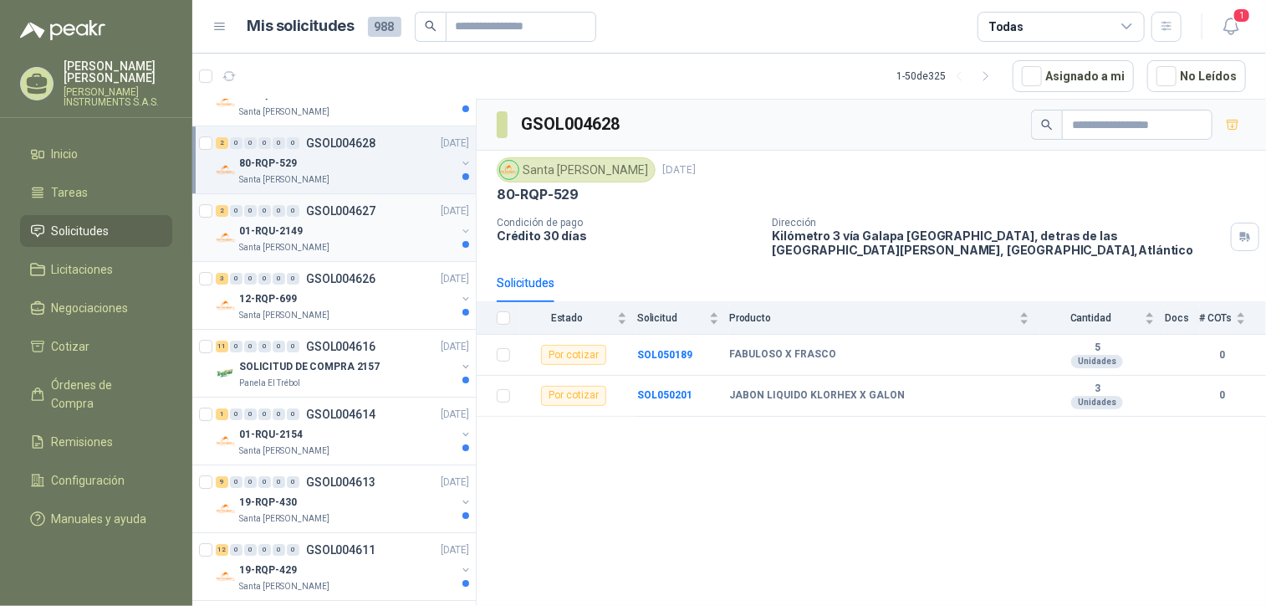
click at [341, 221] on div "01-RQU-2149" at bounding box center [347, 231] width 217 height 20
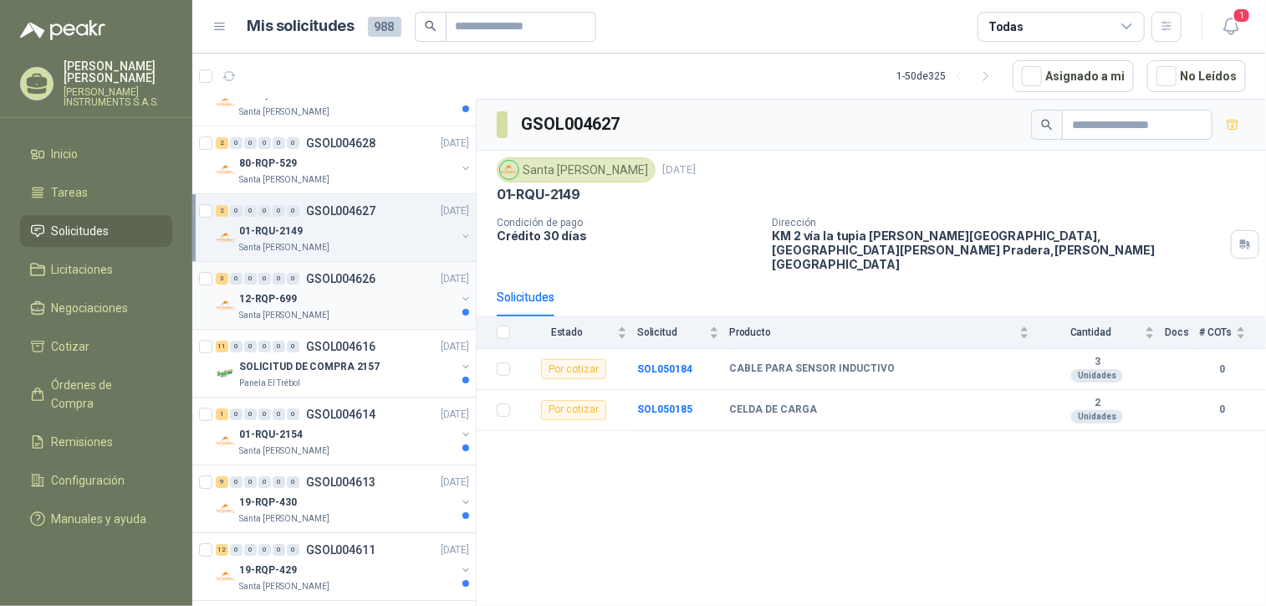
click at [351, 274] on p "GSOL004626" at bounding box center [340, 279] width 69 height 12
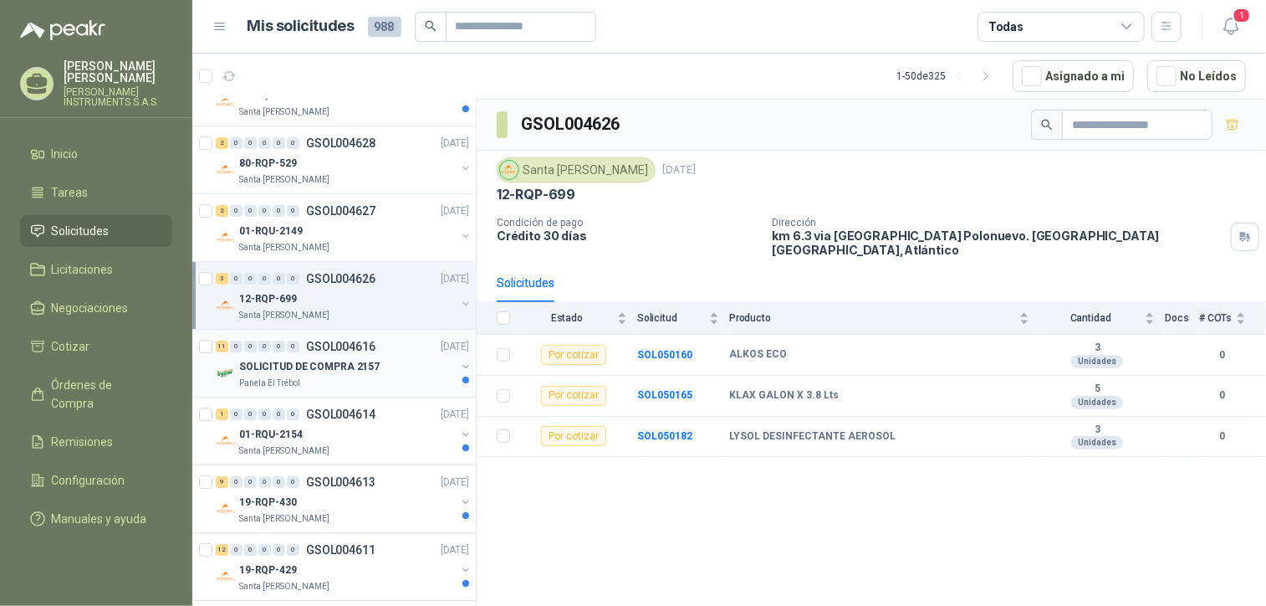
click at [354, 359] on p "SOLICITUD DE COMPRA 2157" at bounding box center [309, 367] width 141 height 16
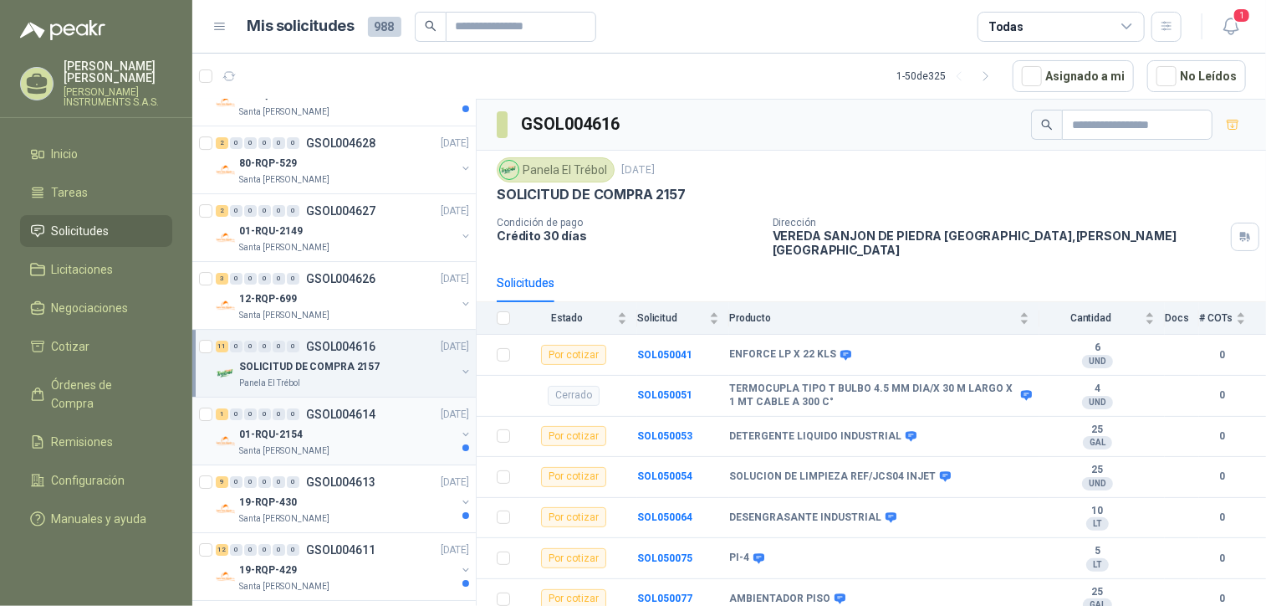
click at [401, 428] on div "01-RQU-2154" at bounding box center [347, 434] width 217 height 20
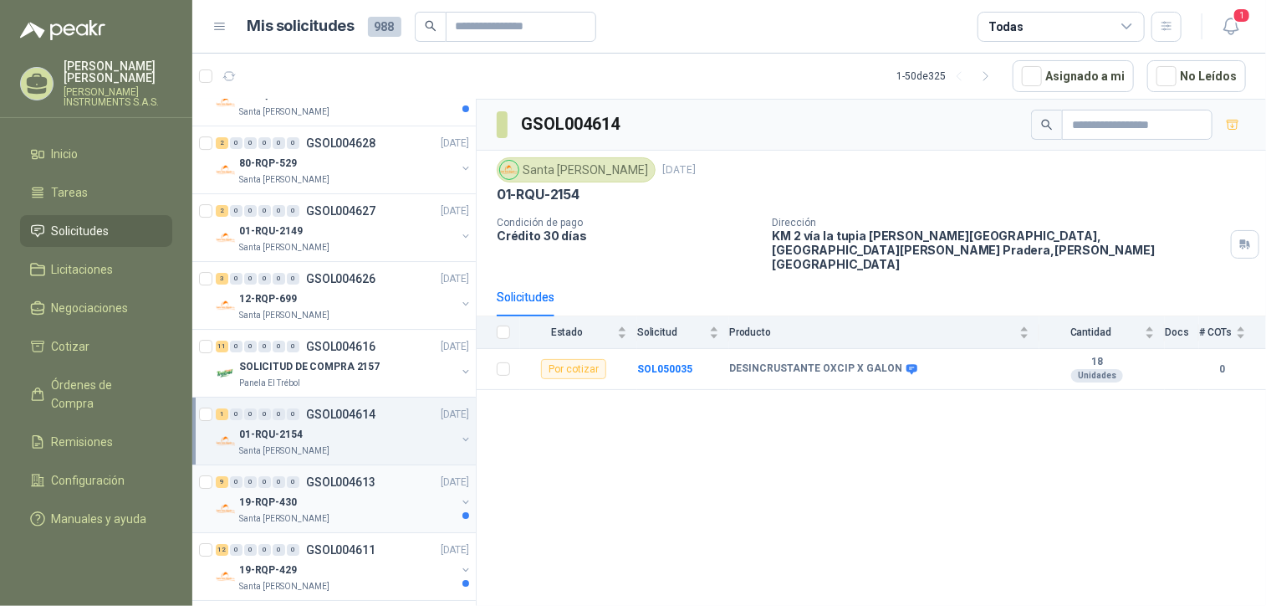
click at [391, 465] on div "9 0 0 0 0 0 GSOL004613 [DATE] 19-RQP-430 Santa [PERSON_NAME]" at bounding box center [334, 499] width 284 height 68
click at [376, 533] on div "12 0 0 0 0 0 GSOL004611 [DATE] 19-RQP-429 Santa [PERSON_NAME]" at bounding box center [334, 567] width 284 height 68
